Goal: Task Accomplishment & Management: Use online tool/utility

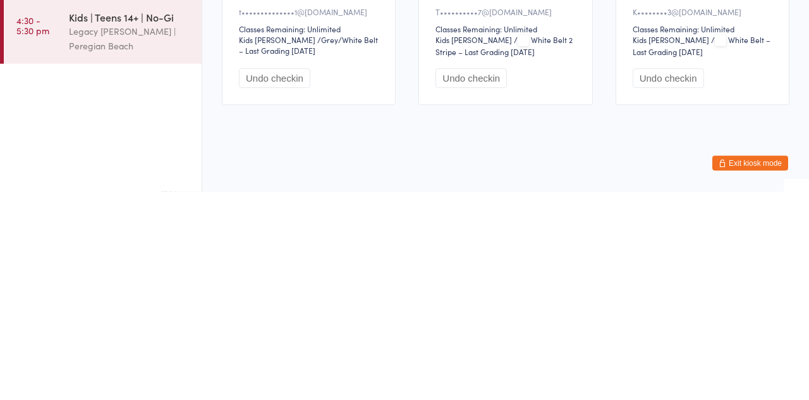
scroll to position [27, 0]
click at [61, 263] on link "4:30 - 5:30 pm Kids | Teens 14+ | No-Gi Legacy Jiu Jitsu | Peregian Beach" at bounding box center [103, 239] width 198 height 64
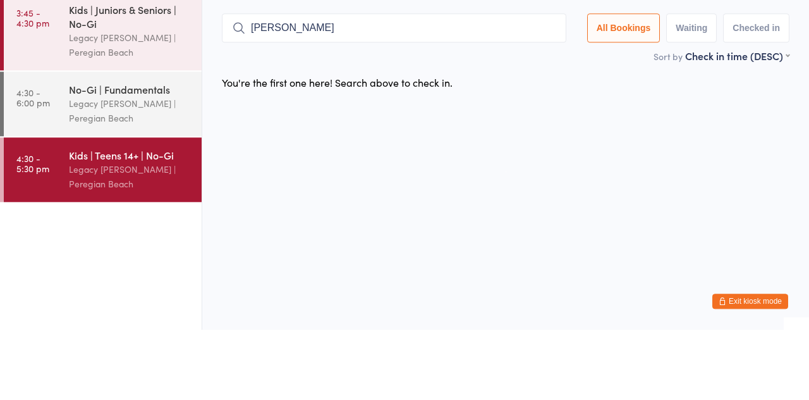
type input "[PERSON_NAME]"
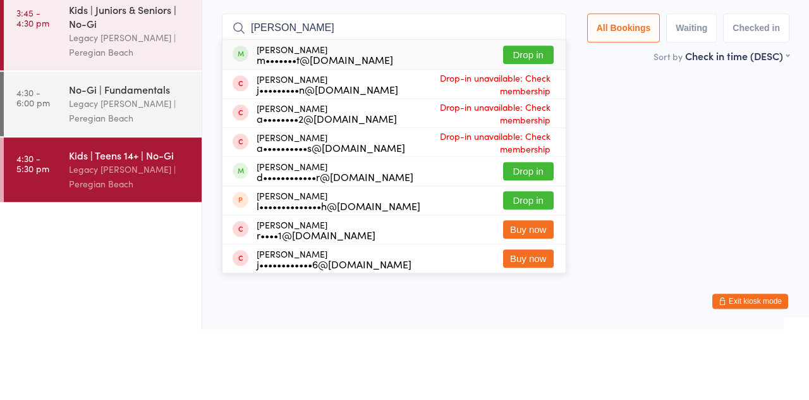
click at [544, 128] on button "Drop in" at bounding box center [528, 125] width 51 height 18
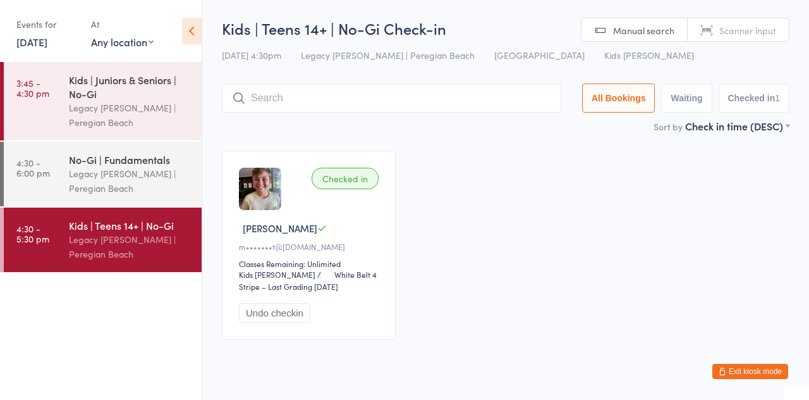
click at [109, 177] on div "Legacy [PERSON_NAME] | Peregian Beach" at bounding box center [130, 180] width 122 height 29
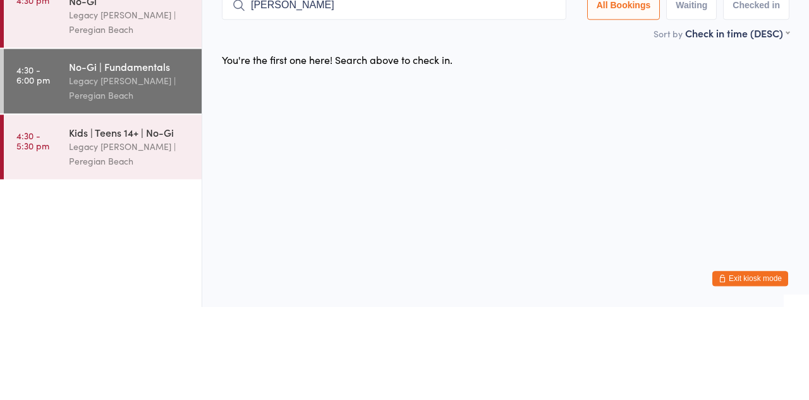
type input "[PERSON_NAME]"
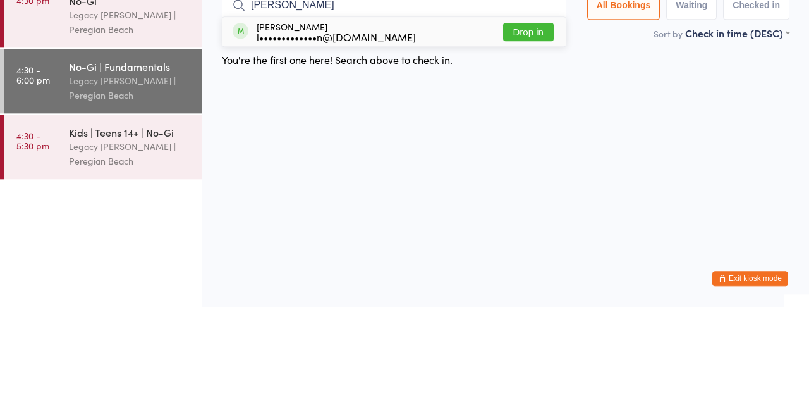
click at [540, 133] on button "Drop in" at bounding box center [528, 125] width 51 height 18
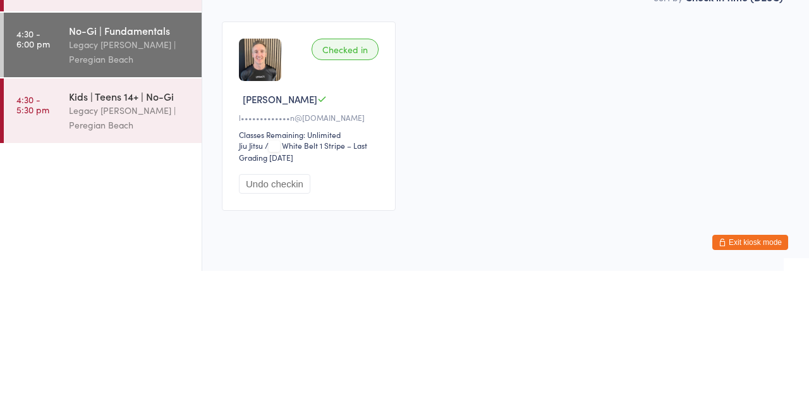
click at [126, 242] on div "Legacy [PERSON_NAME] | Peregian Beach" at bounding box center [130, 246] width 122 height 29
